Goal: Task Accomplishment & Management: Use online tool/utility

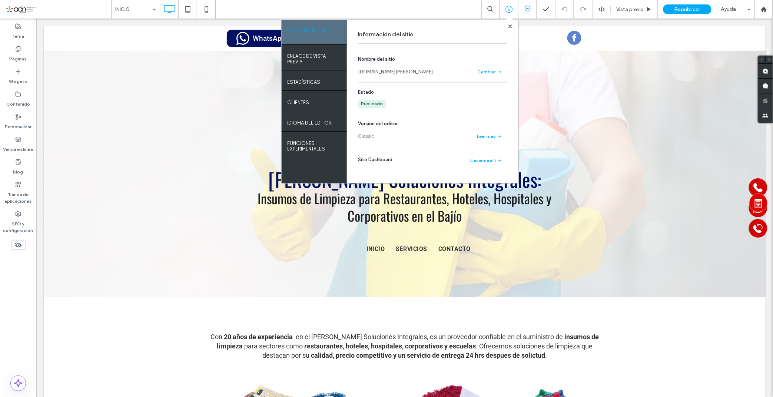
click at [513, 26] on div at bounding box center [510, 26] width 6 height 6
click at [510, 27] on use at bounding box center [510, 26] width 4 height 4
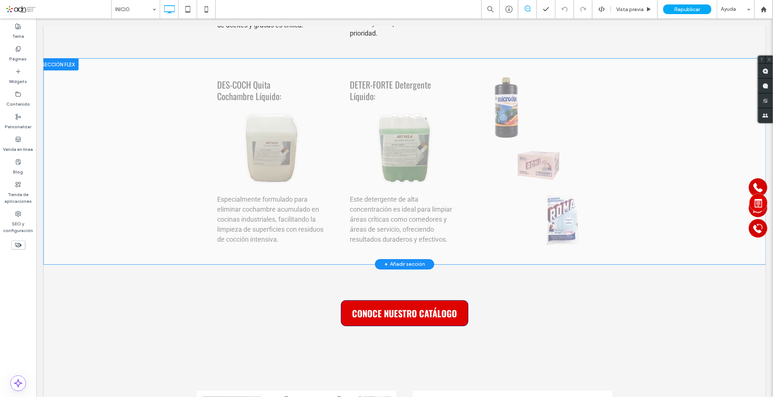
scroll to position [2224, 0]
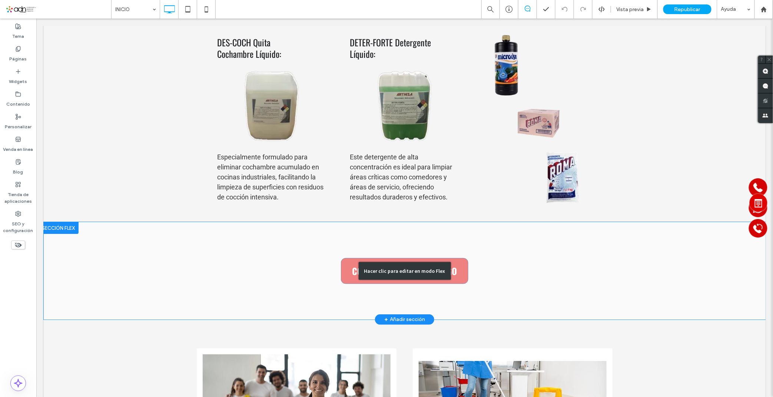
click at [344, 245] on div "Hacer clic para editar en modo Flex" at bounding box center [404, 270] width 722 height 97
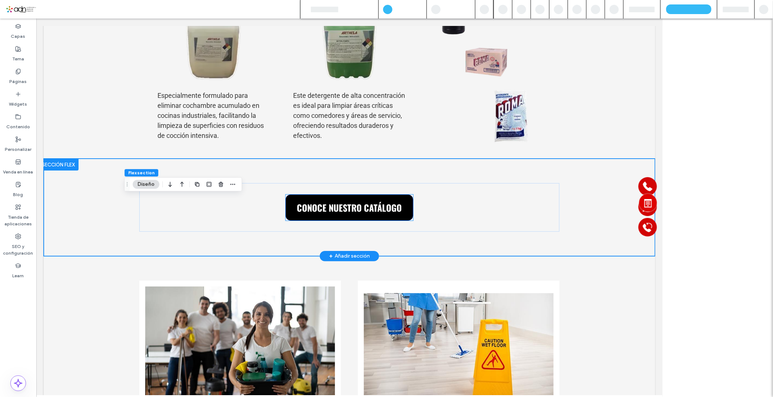
click at [328, 220] on link "CONOCE NUESTRO CATÁLOGO" at bounding box center [348, 207] width 127 height 26
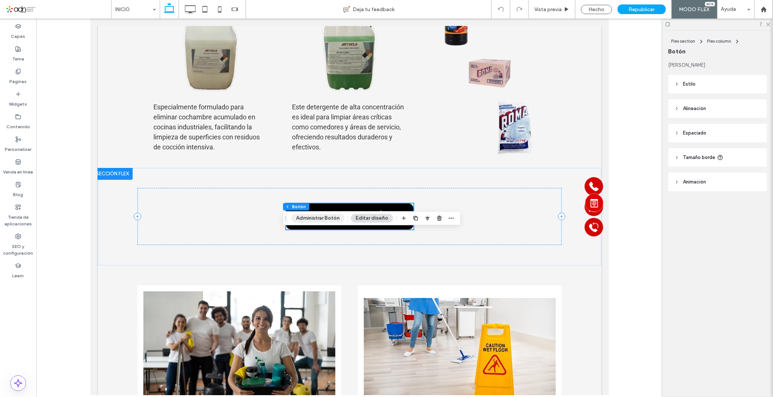
scroll to position [2120, 0]
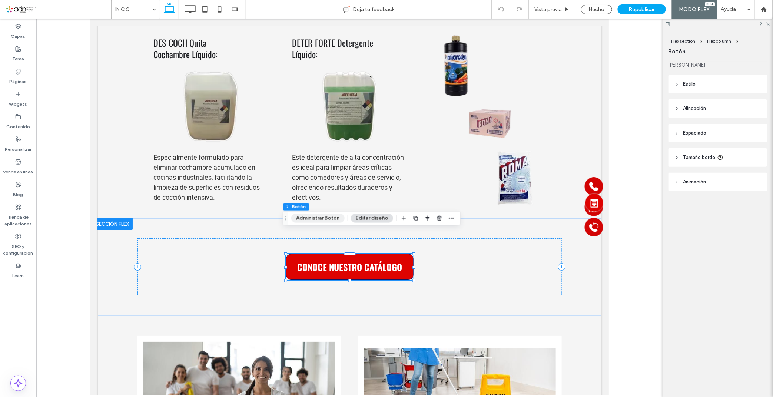
click at [307, 218] on button "Administrar Botón" at bounding box center [317, 218] width 53 height 9
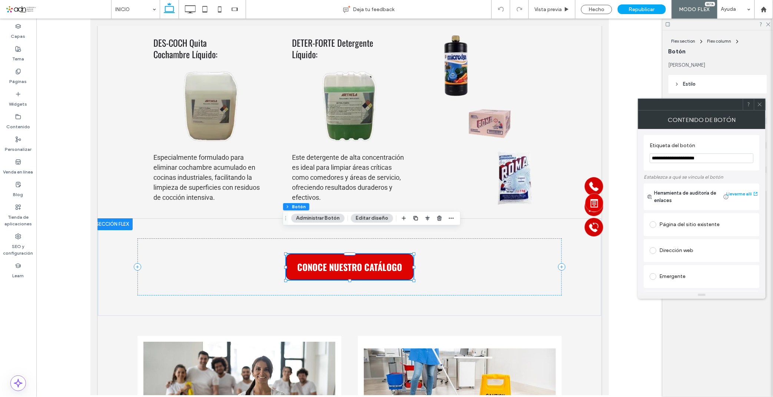
type input "**"
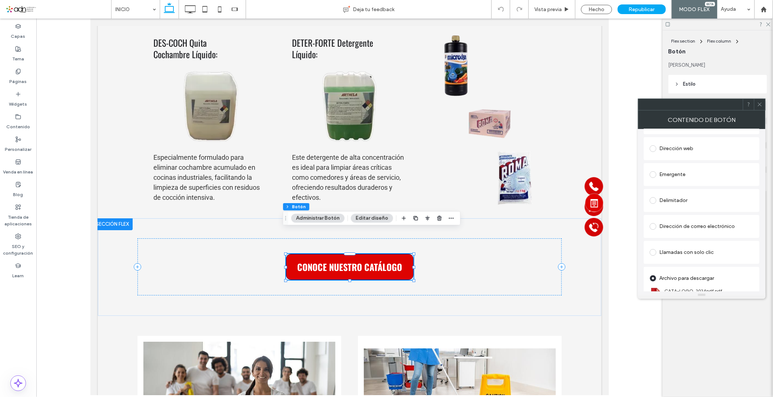
scroll to position [124, 0]
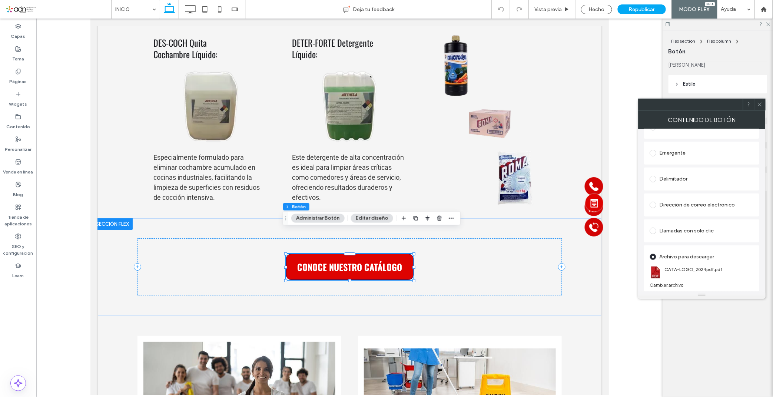
click at [675, 286] on div "Cambiar archivo" at bounding box center [667, 285] width 34 height 6
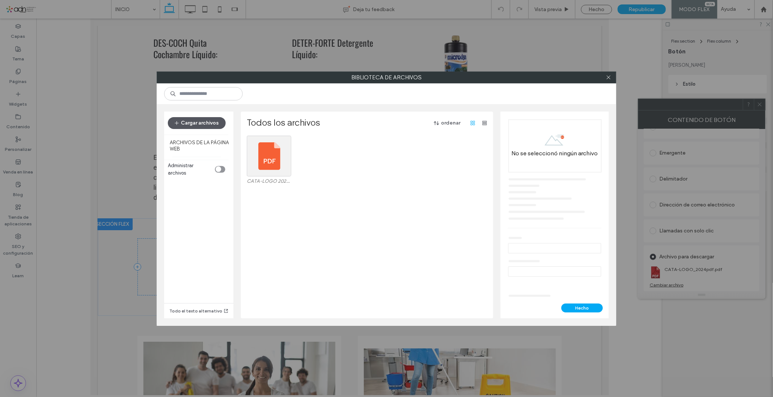
click at [202, 123] on button "Cargar archivos" at bounding box center [197, 123] width 58 height 12
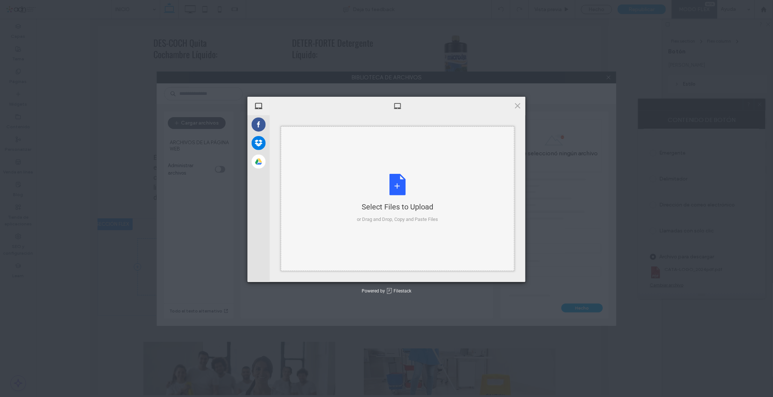
click at [400, 208] on div "Select Files to Upload" at bounding box center [397, 207] width 81 height 10
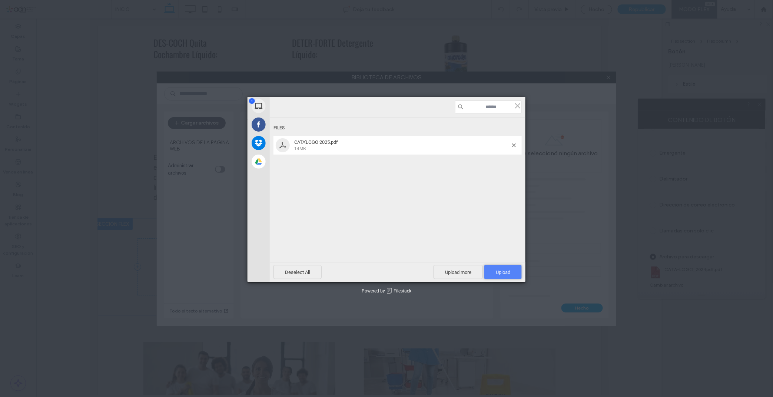
click at [501, 272] on span "Upload 1" at bounding box center [503, 272] width 14 height 6
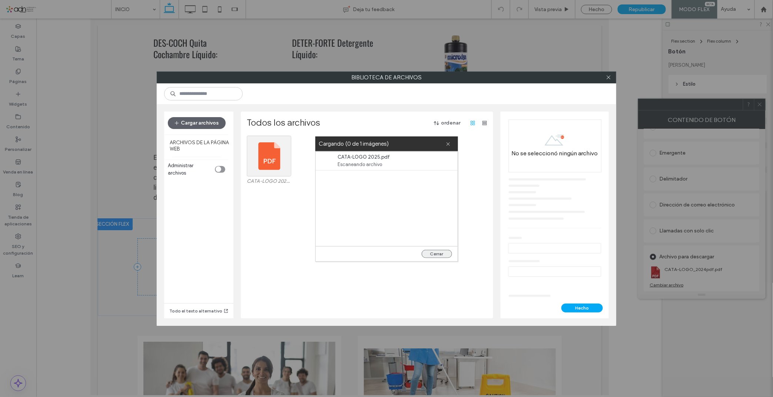
click at [434, 251] on button "Cerrar" at bounding box center [437, 254] width 30 height 8
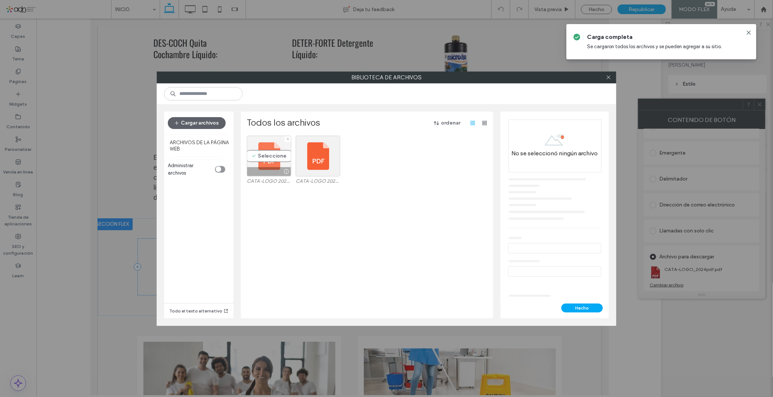
click at [279, 160] on div "Seleccione" at bounding box center [269, 156] width 44 height 41
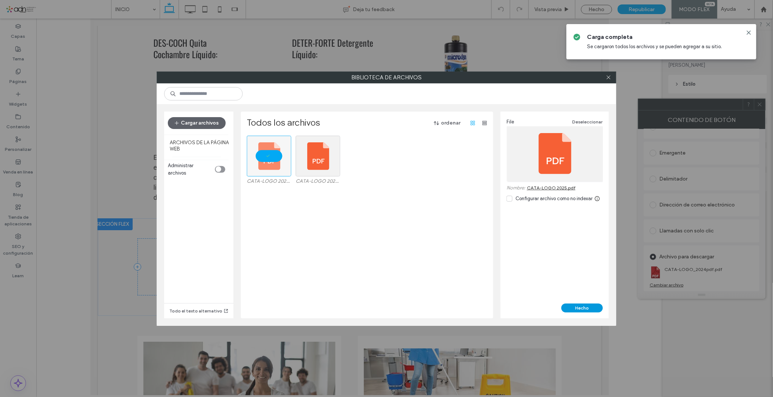
click at [586, 304] on button "Hecho" at bounding box center [582, 308] width 42 height 9
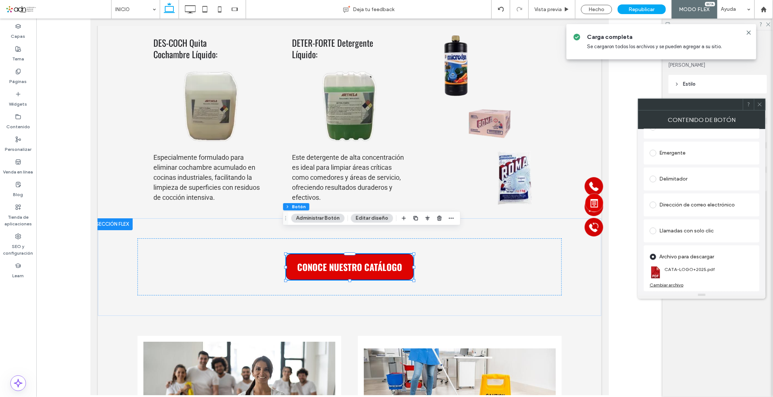
click at [761, 107] on icon at bounding box center [760, 105] width 6 height 6
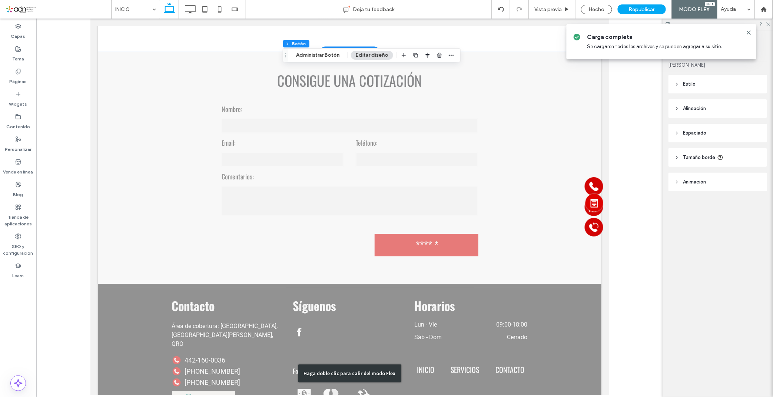
scroll to position [2978, 0]
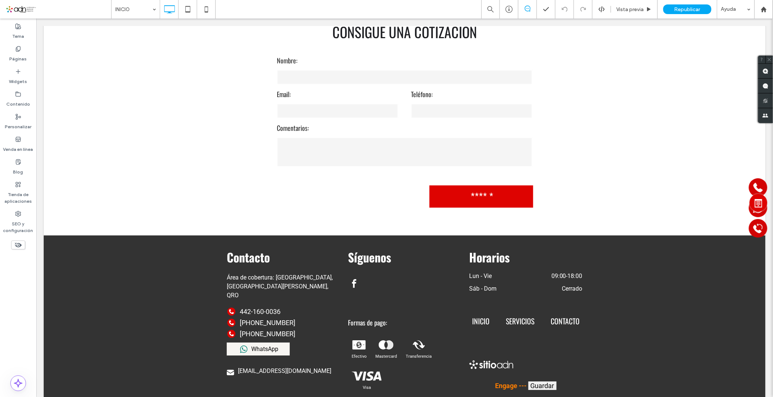
scroll to position [3144, 0]
